Goal: Transaction & Acquisition: Purchase product/service

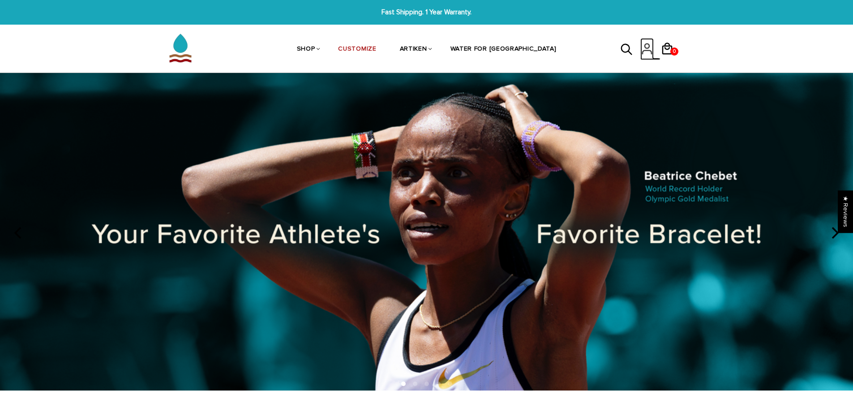
click at [645, 51] on icon at bounding box center [647, 53] width 9 height 4
click at [668, 54] on div "Purchases Addresses Log out" at bounding box center [650, 75] width 64 height 42
click at [669, 51] on icon at bounding box center [666, 48] width 13 height 21
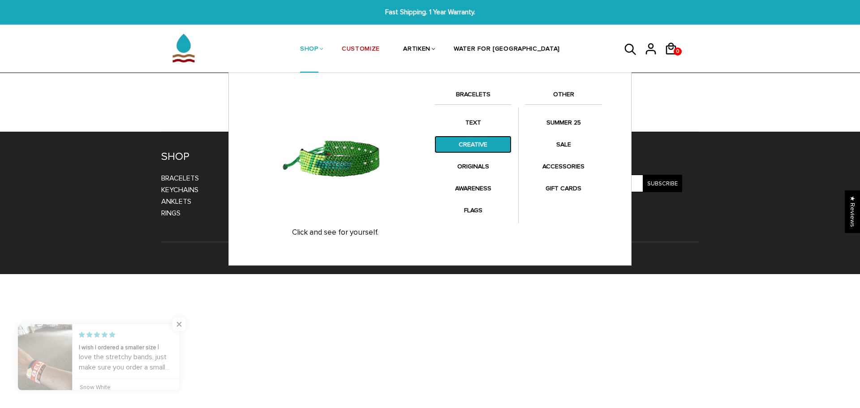
click at [479, 146] on link "CREATIVE" at bounding box center [472, 144] width 77 height 17
